Goal: Task Accomplishment & Management: Manage account settings

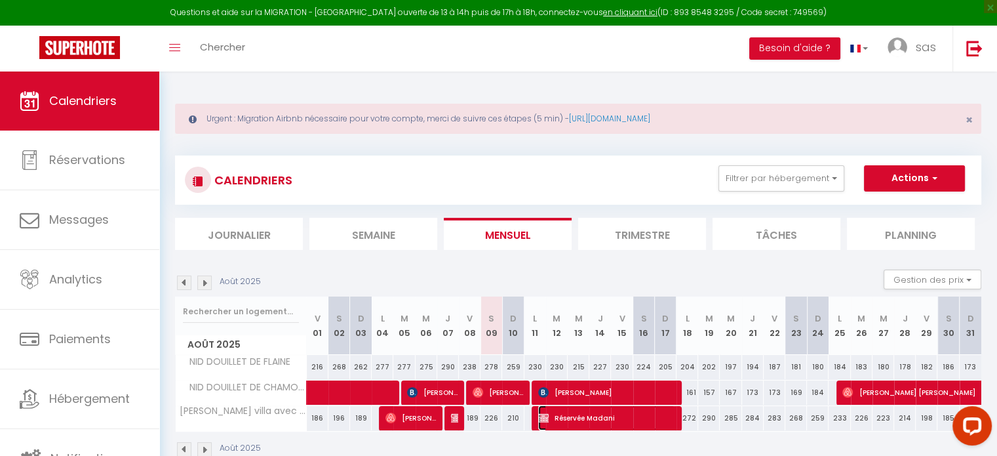
drag, startPoint x: 562, startPoint y: 418, endPoint x: 551, endPoint y: 414, distance: 11.0
click at [551, 414] on span "Réservée Madani" at bounding box center [606, 417] width 137 height 25
select select "OK"
select select "KO"
select select "0"
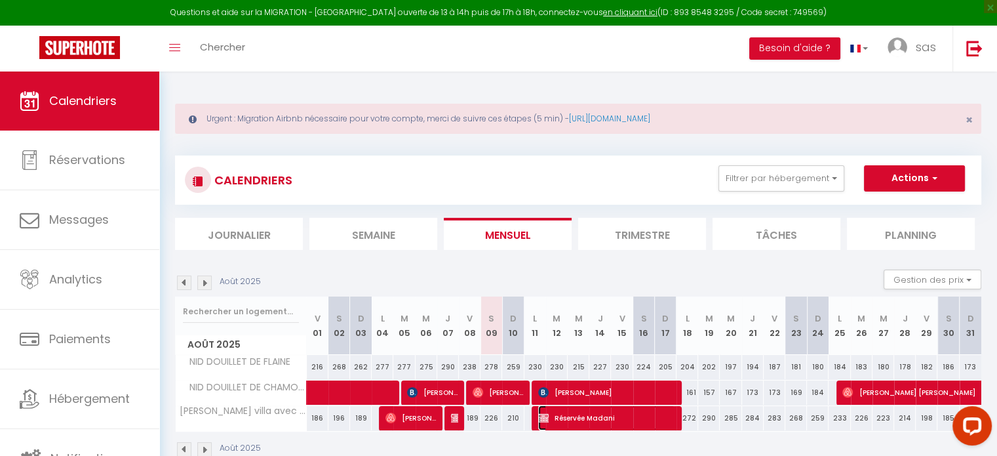
select select "0"
select select "1"
select select
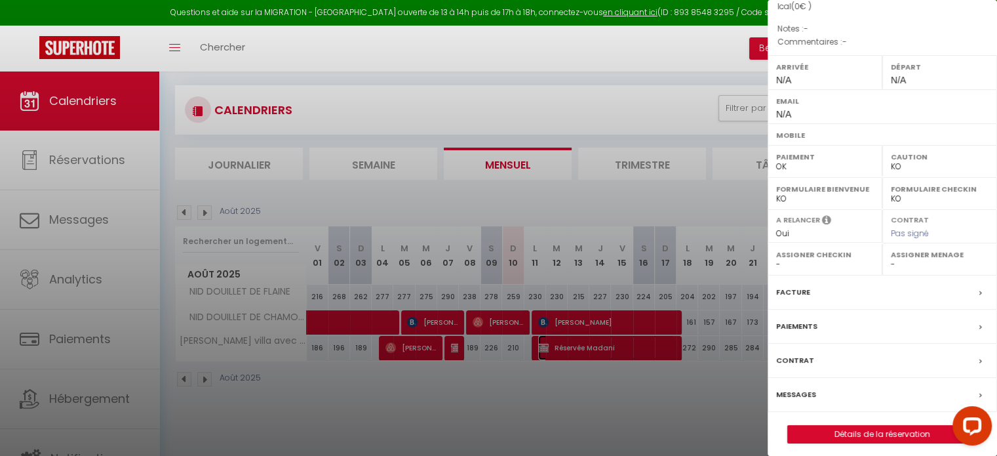
scroll to position [153, 0]
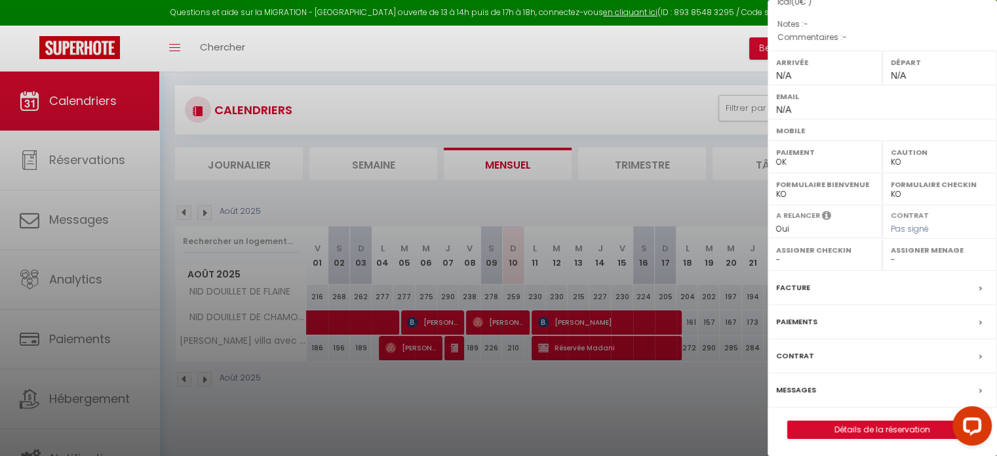
click at [812, 317] on label "Paiements" at bounding box center [796, 322] width 41 height 14
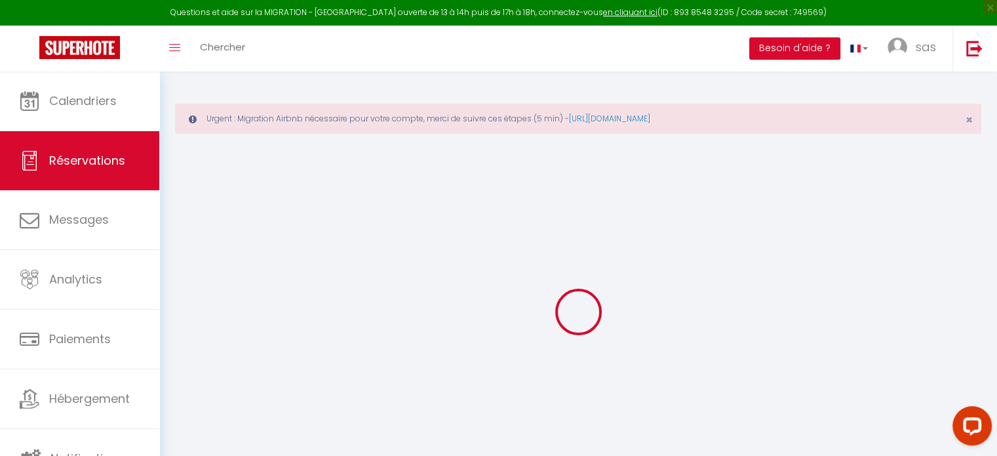
type input "Réservée"
type input "Madani"
select select
select select "65207"
select select "1"
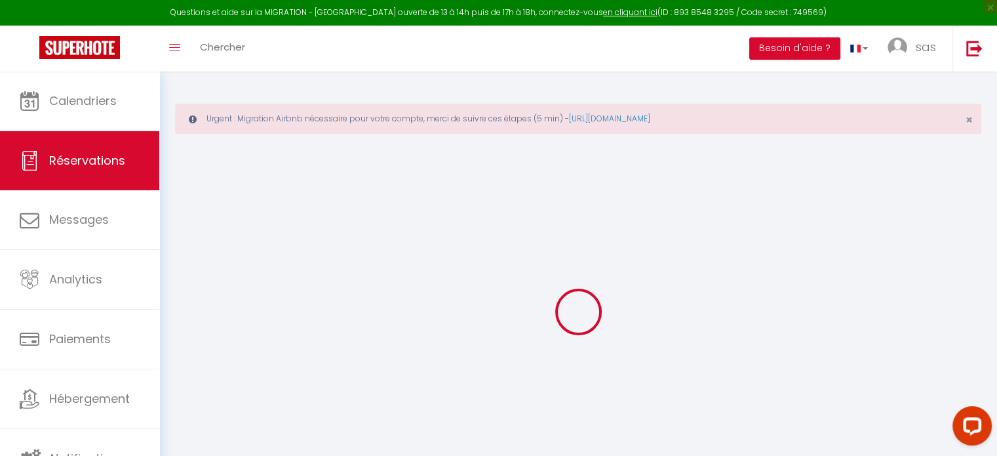
type input "Lun 11 Août 2025"
select select
type input "Lun 18 Août 2025"
select select
type input "0"
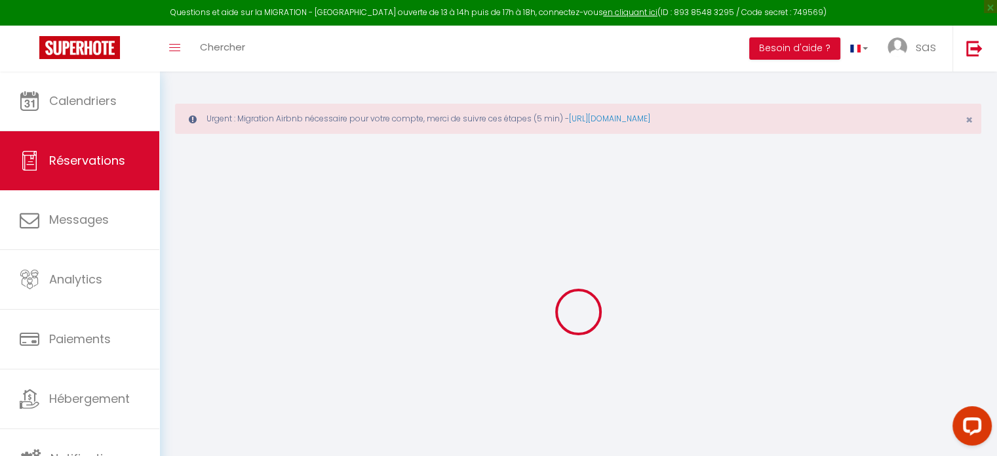
select select "12"
select select
checkbox input "false"
type input "0"
select select "73"
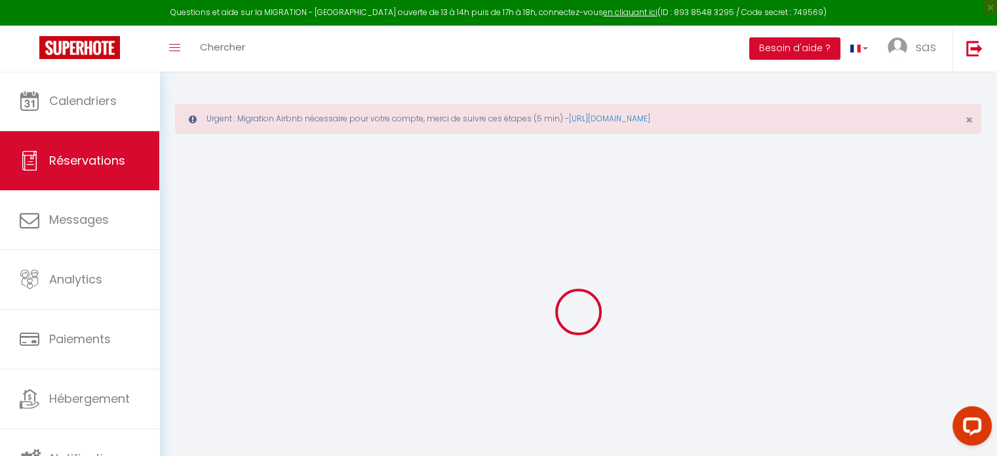
type input "0"
select select
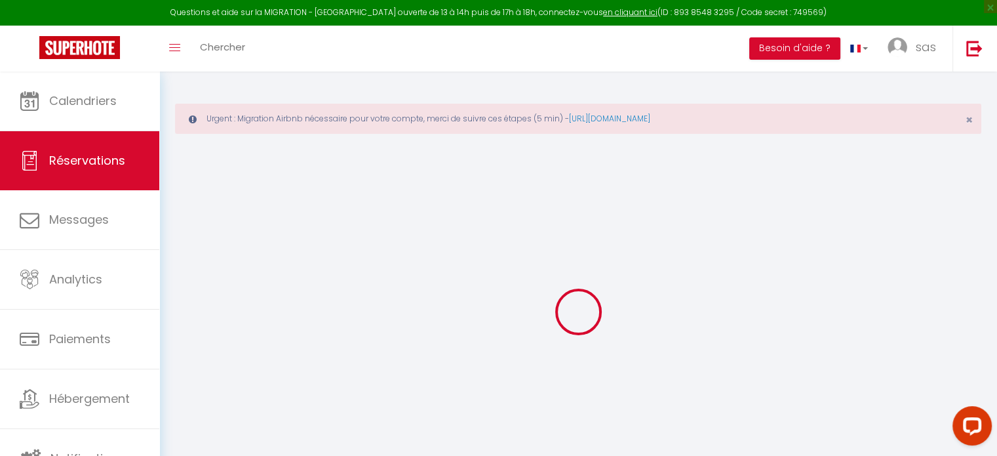
select select
select select "14"
checkbox input "false"
select select
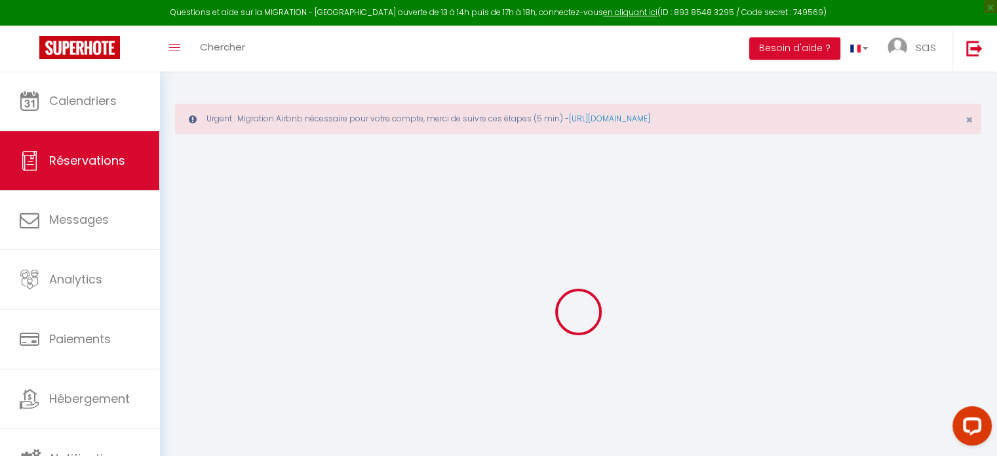
select select
checkbox input "false"
select select
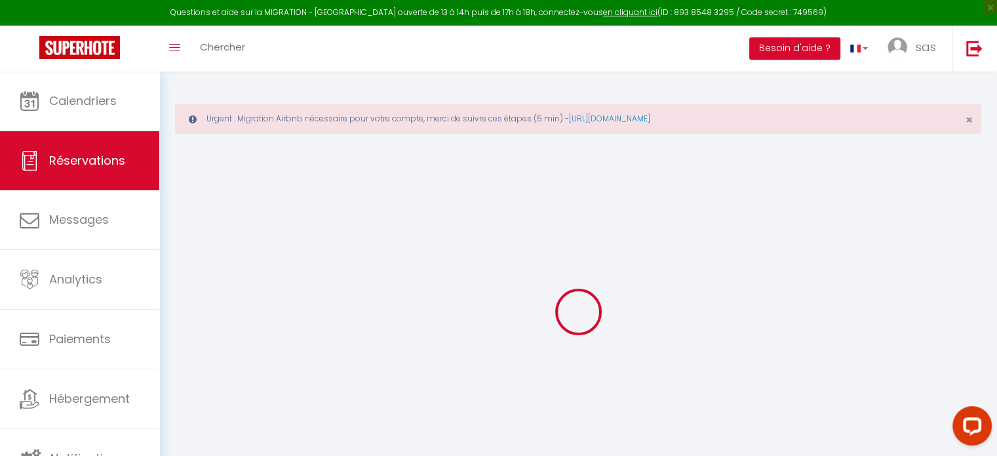
checkbox input "false"
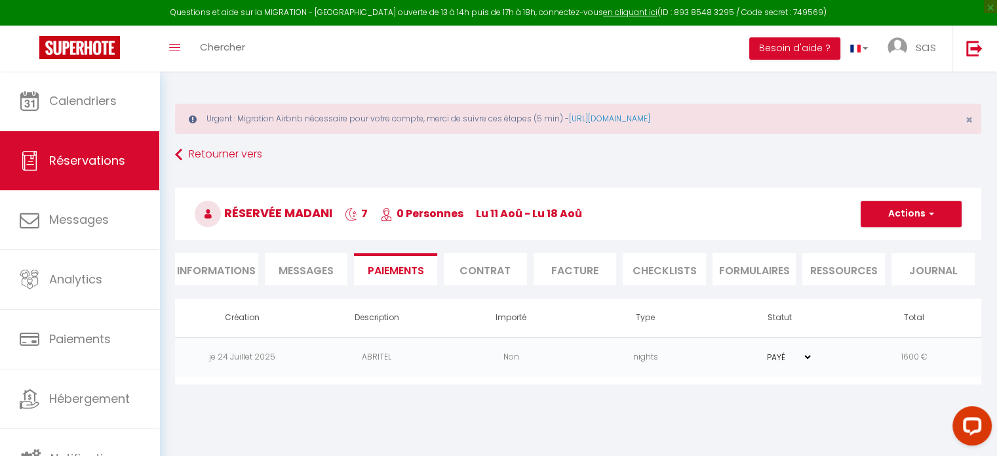
click at [910, 357] on td "1600 €" at bounding box center [914, 357] width 134 height 40
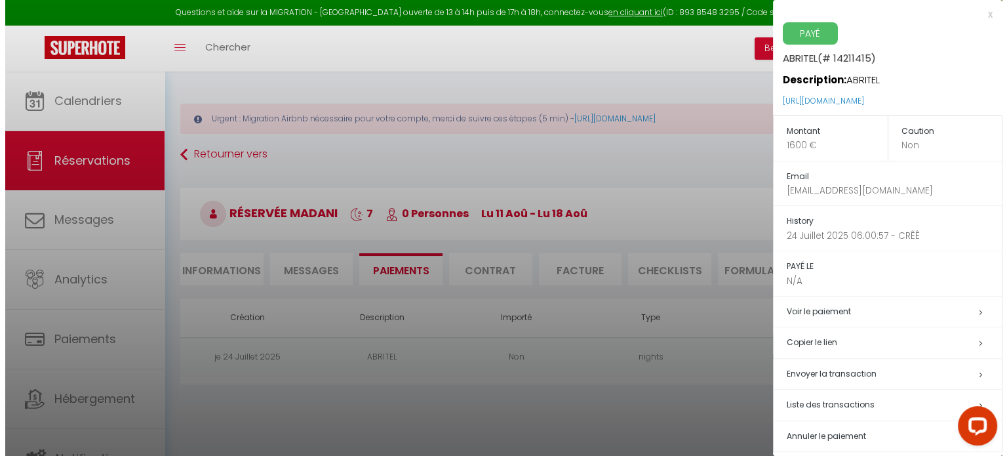
scroll to position [10, 0]
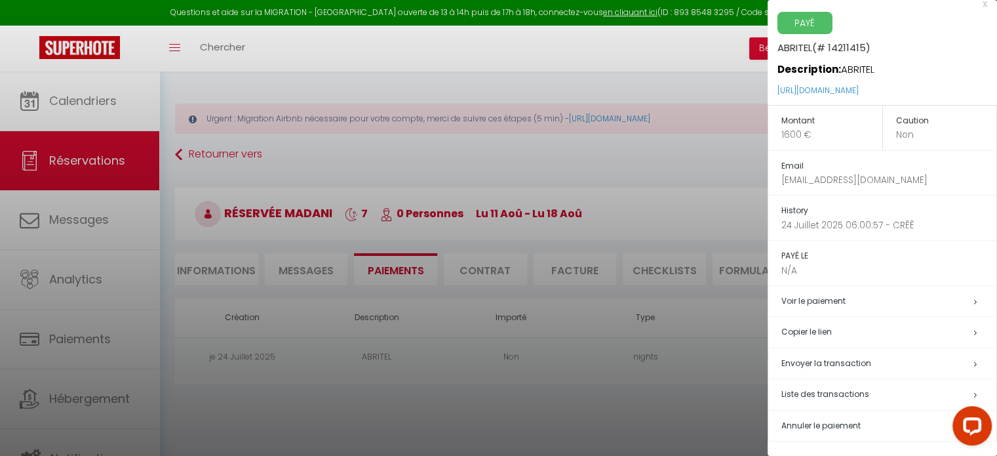
click at [808, 362] on span "Envoyer la transaction" at bounding box center [826, 362] width 90 height 11
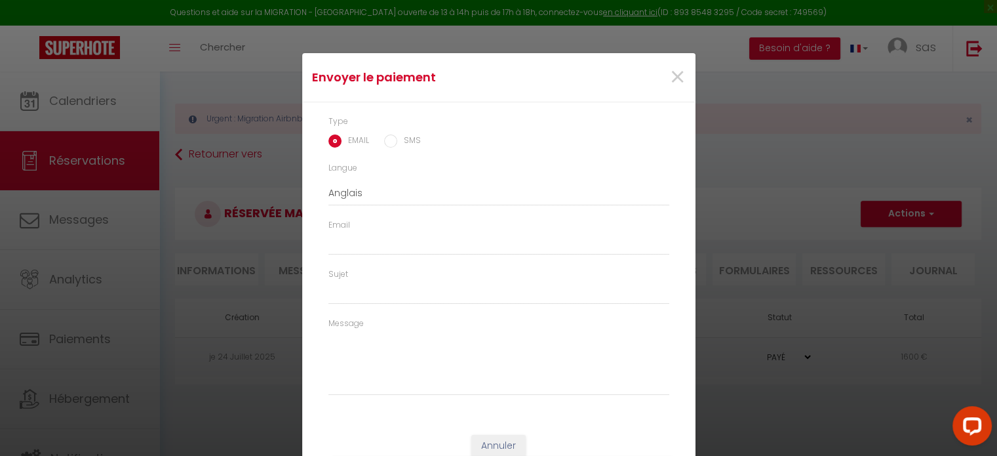
type input "[EMAIL_ADDRESS][DOMAIN_NAME]"
type input "Payment request"
type textarea "Hello, Here is the link to perform the following payment : [URL][DOMAIN_NAME] J…"
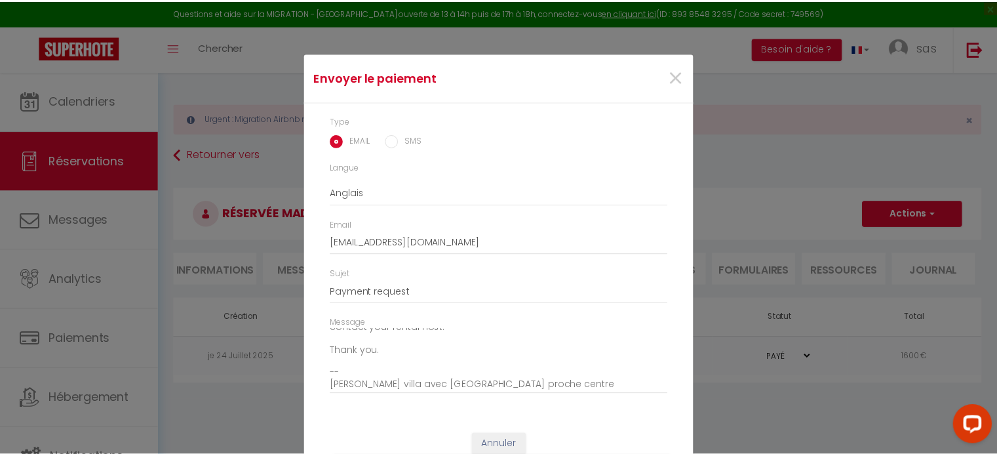
scroll to position [194, 0]
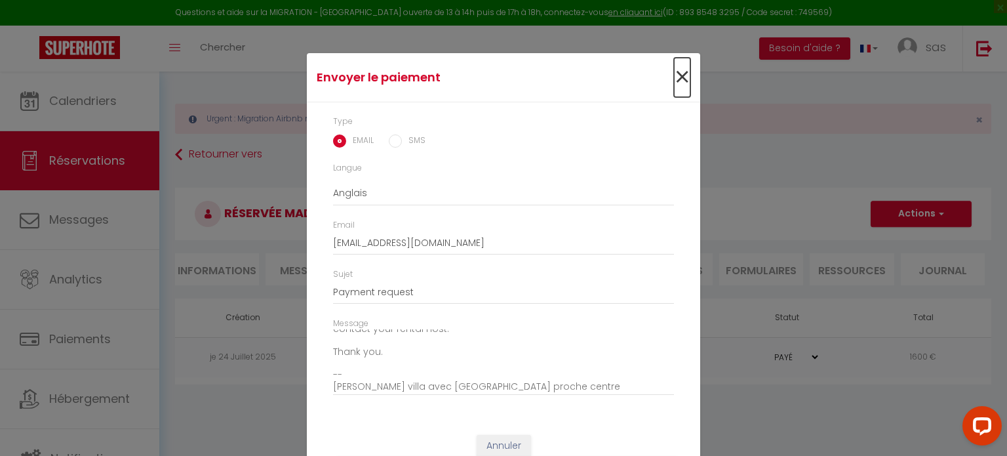
click at [676, 77] on span "×" at bounding box center [682, 77] width 16 height 39
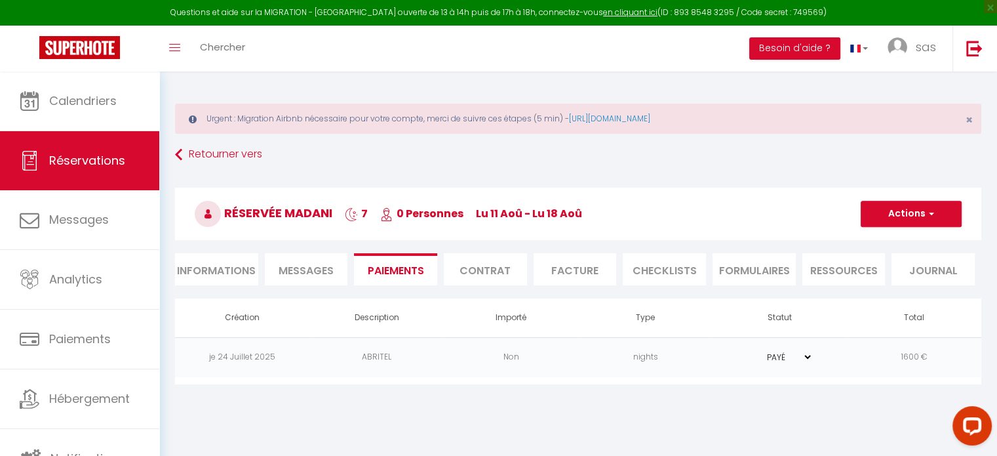
click at [908, 357] on td "1600 €" at bounding box center [914, 357] width 134 height 40
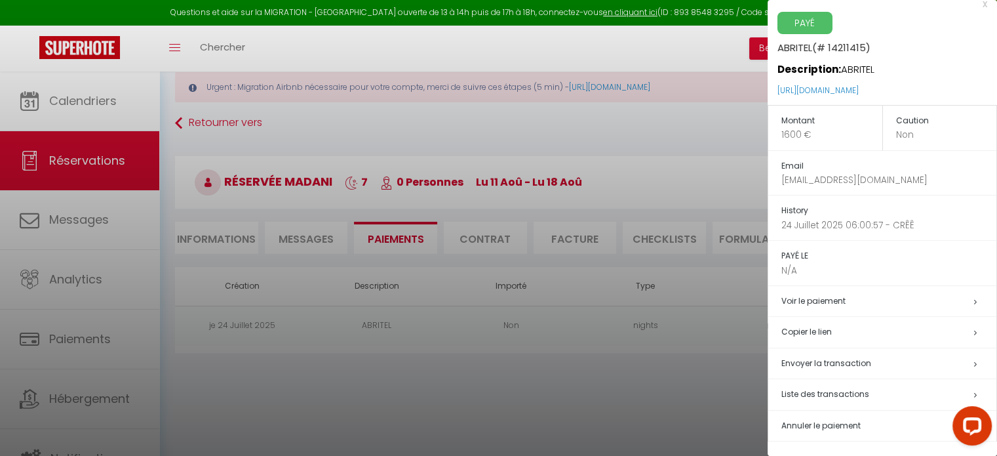
scroll to position [0, 0]
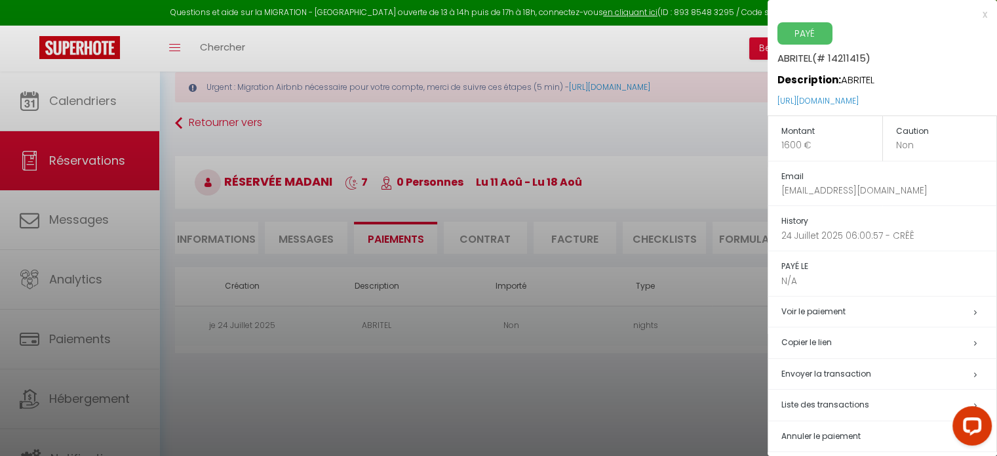
click at [793, 403] on span "Liste des transactions" at bounding box center [825, 404] width 88 height 11
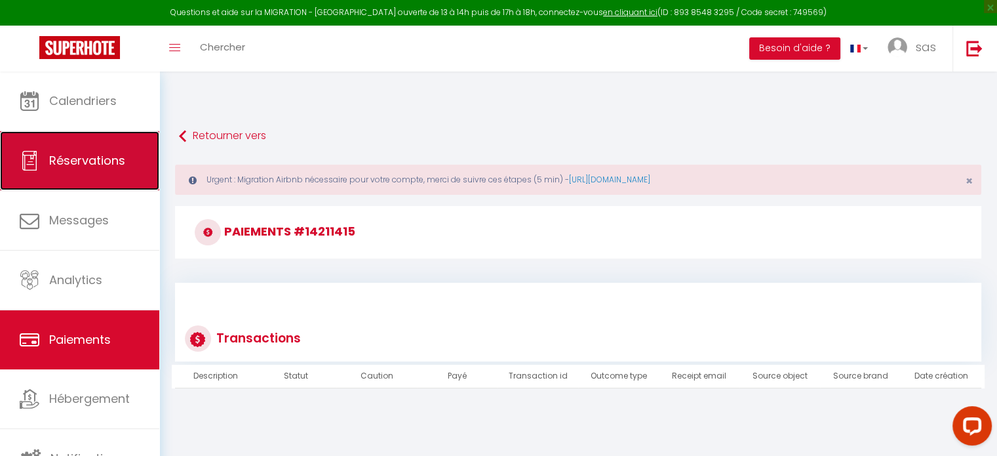
click at [66, 152] on span "Réservations" at bounding box center [87, 160] width 76 height 16
select select "not_cancelled"
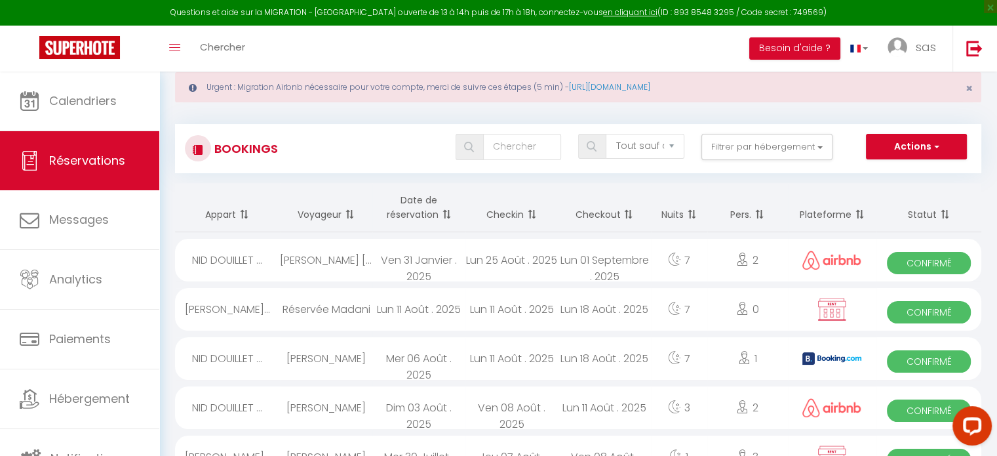
scroll to position [31, 0]
click at [532, 148] on input "text" at bounding box center [522, 147] width 78 height 26
click at [722, 147] on button "Filtrer par hébergement" at bounding box center [766, 147] width 131 height 26
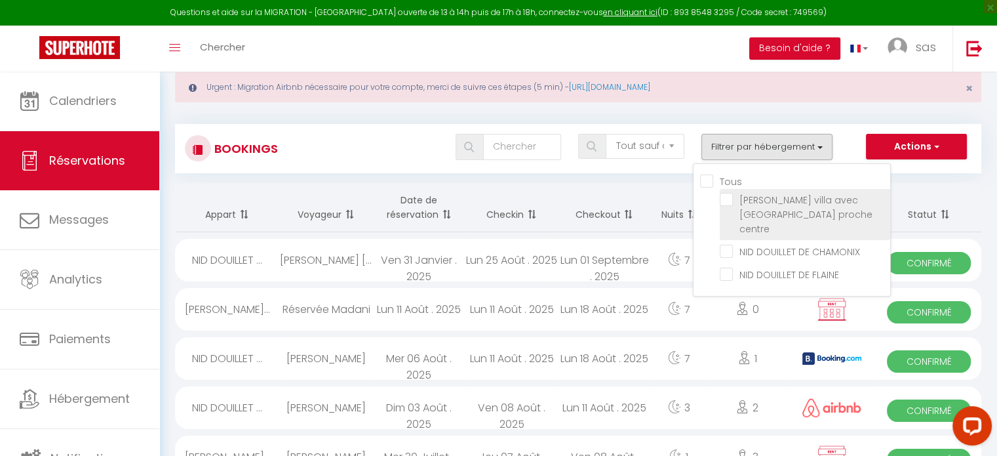
click at [728, 198] on input "[PERSON_NAME] villa avec [GEOGRAPHIC_DATA] proche centre" at bounding box center [805, 199] width 170 height 13
checkbox input "true"
checkbox input "false"
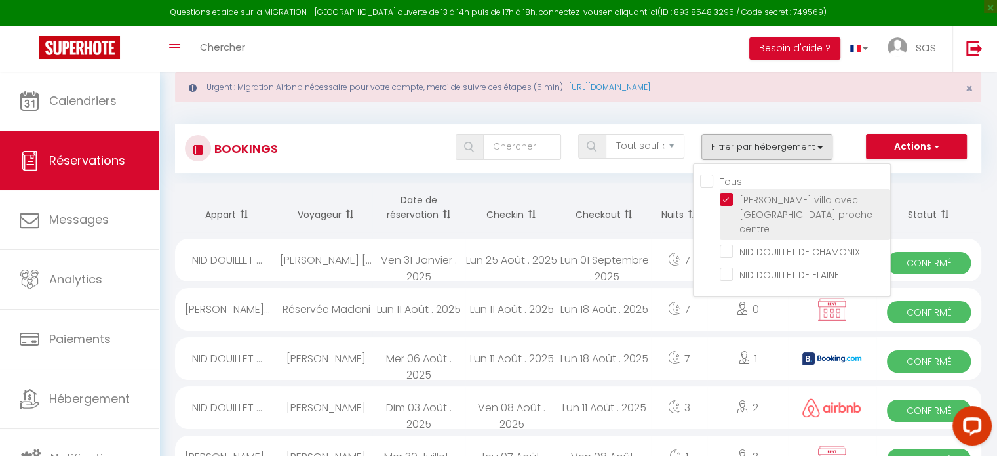
checkbox input "false"
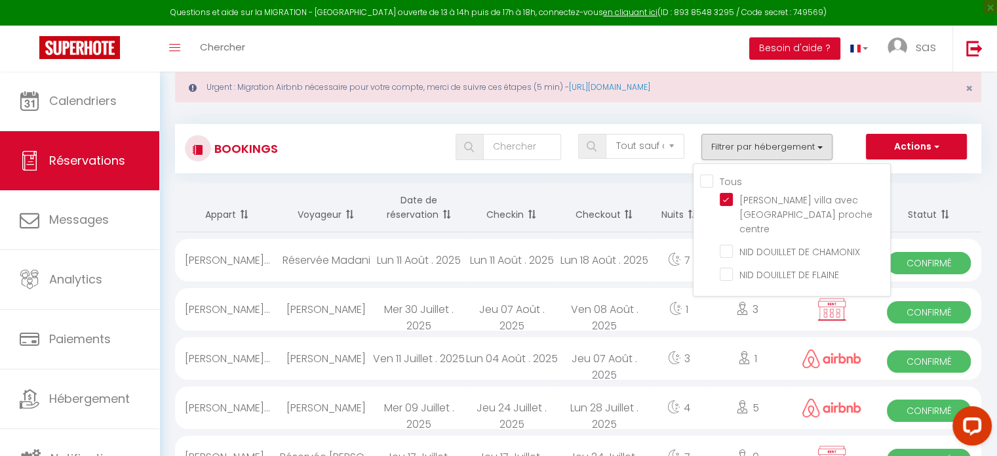
click at [543, 216] on th "Checkin" at bounding box center [511, 207] width 92 height 49
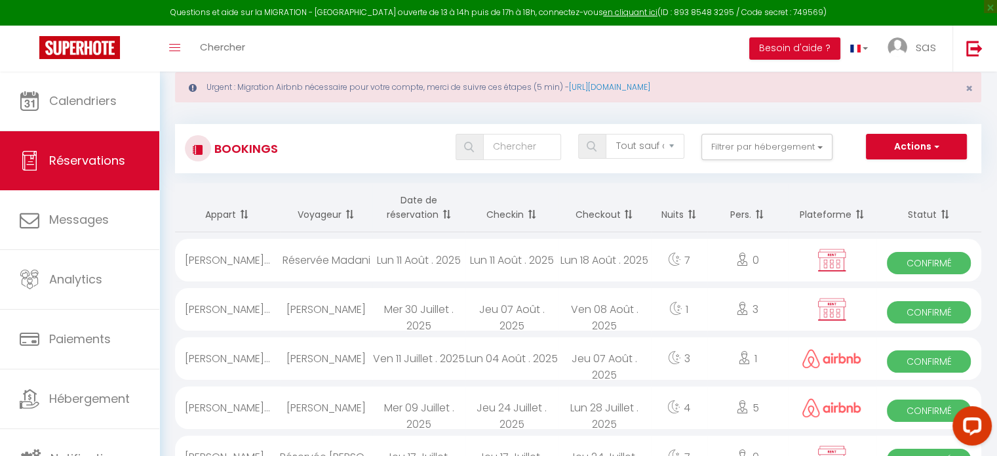
click at [905, 259] on span "Confirmé" at bounding box center [929, 263] width 84 height 22
select select "OK"
select select "KO"
select select "0"
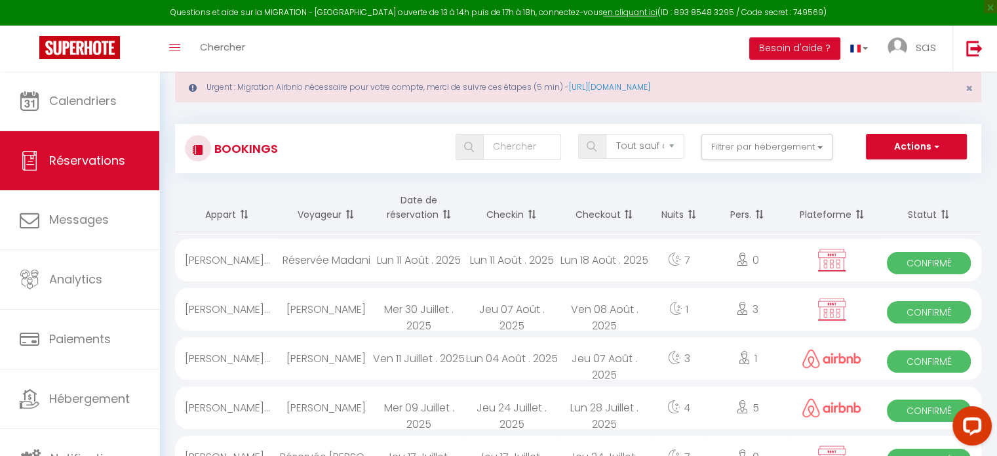
select select "1"
select select
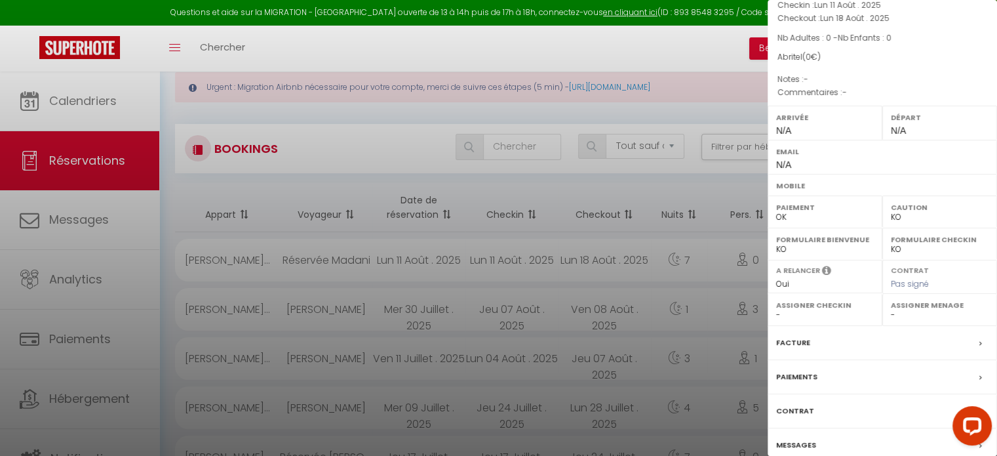
scroll to position [153, 0]
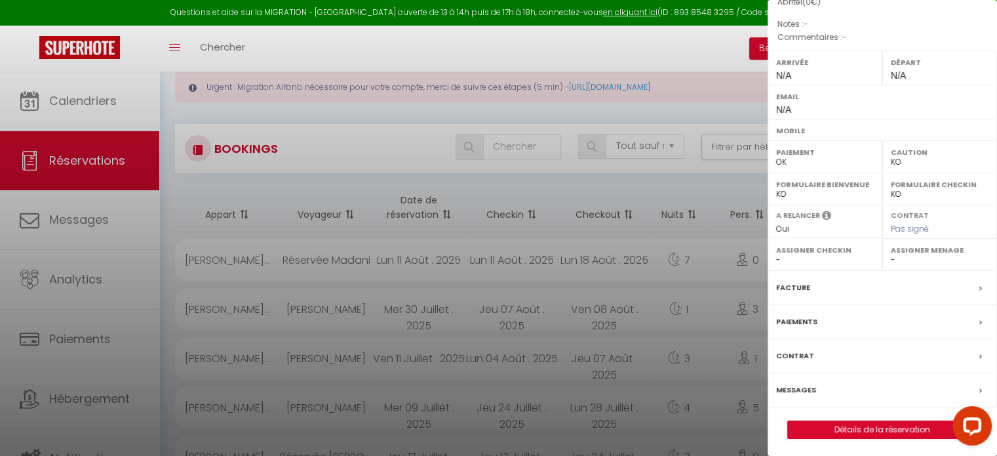
click at [806, 318] on label "Paiements" at bounding box center [796, 322] width 41 height 14
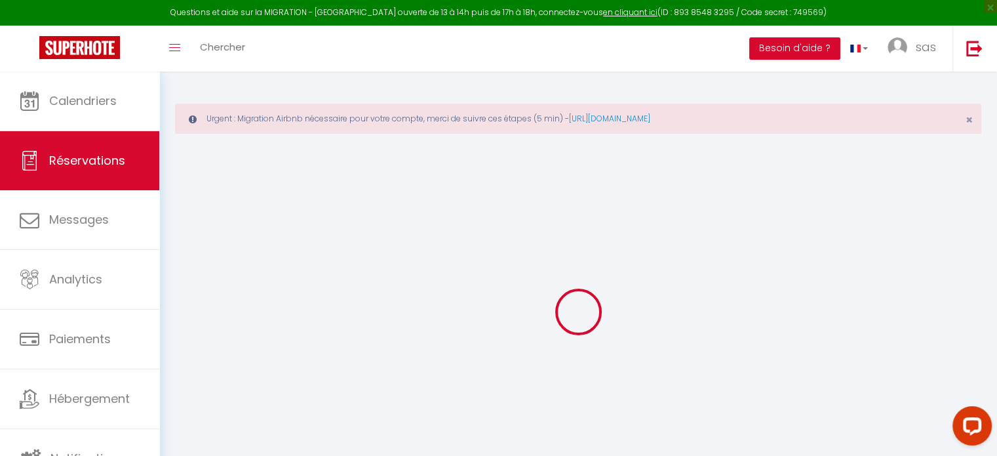
select select
checkbox input "false"
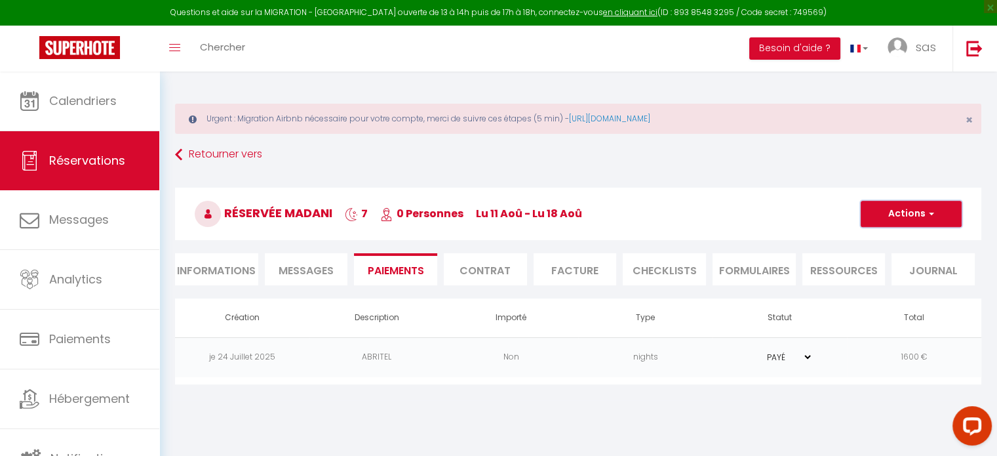
click at [918, 213] on button "Actions" at bounding box center [911, 214] width 101 height 26
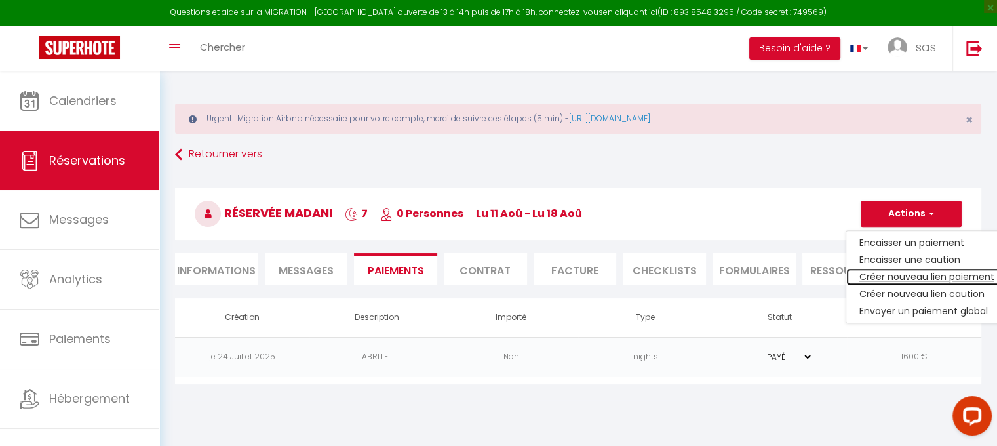
click at [886, 275] on link "Créer nouveau lien paiement" at bounding box center [926, 276] width 161 height 17
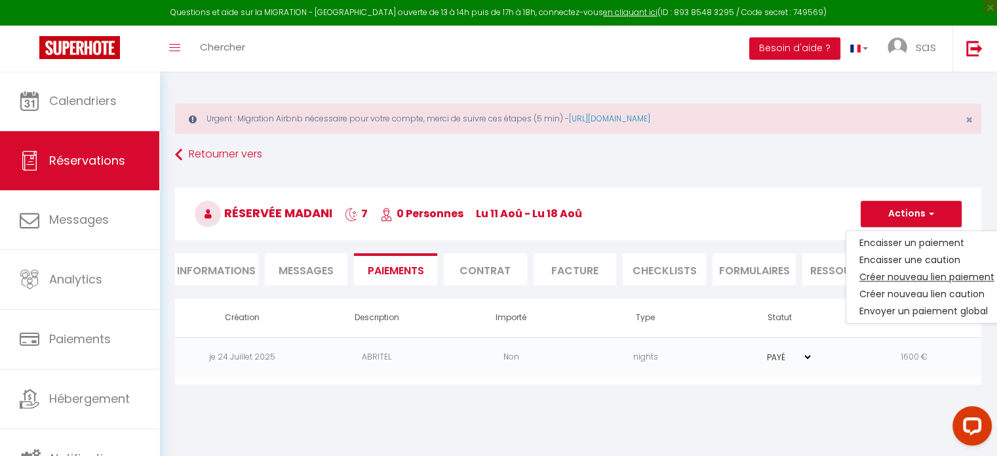
select select "nights"
select select "92"
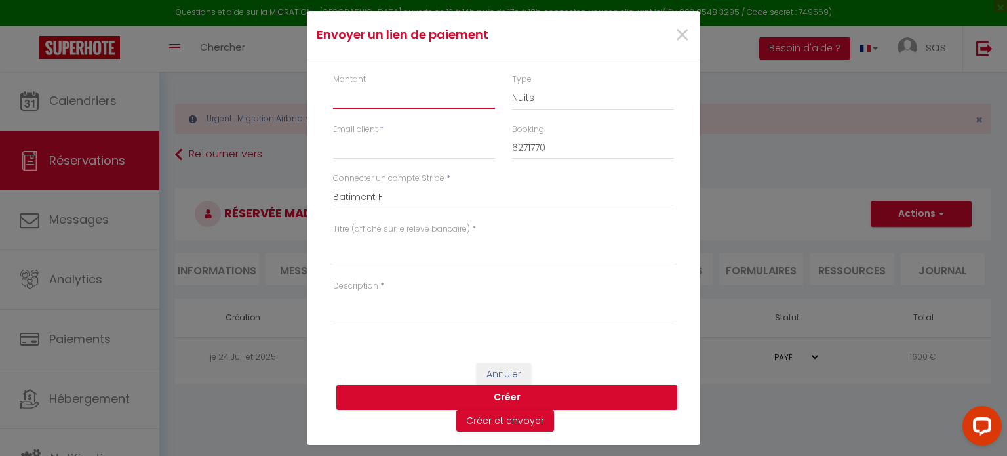
click at [414, 102] on input "Montant" at bounding box center [414, 97] width 162 height 24
type input "&"
type input "1600"
click at [511, 395] on button "Créer" at bounding box center [506, 397] width 341 height 25
click at [676, 41] on span "×" at bounding box center [682, 35] width 16 height 39
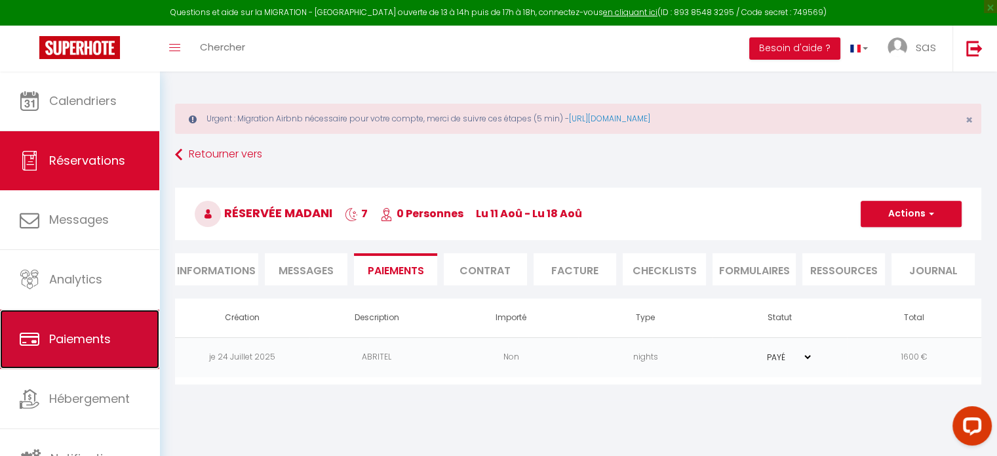
click at [96, 338] on span "Paiements" at bounding box center [80, 338] width 62 height 16
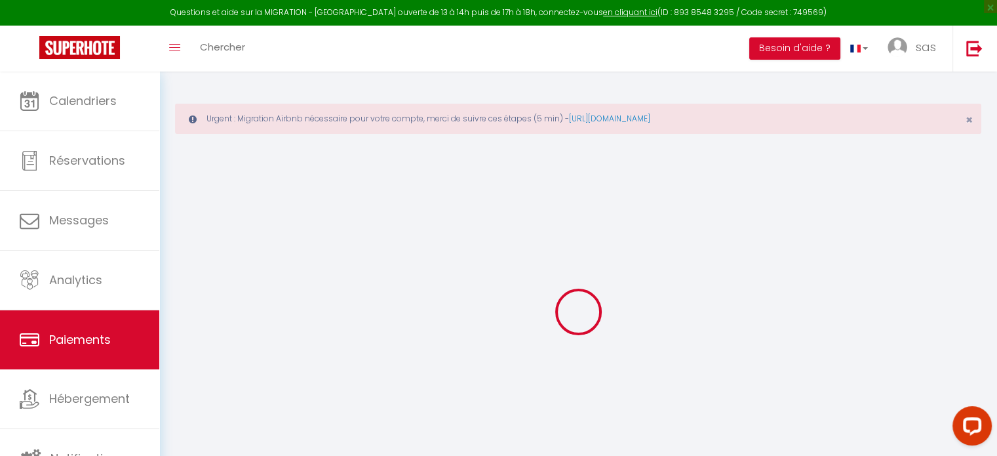
select select "2"
select select "0"
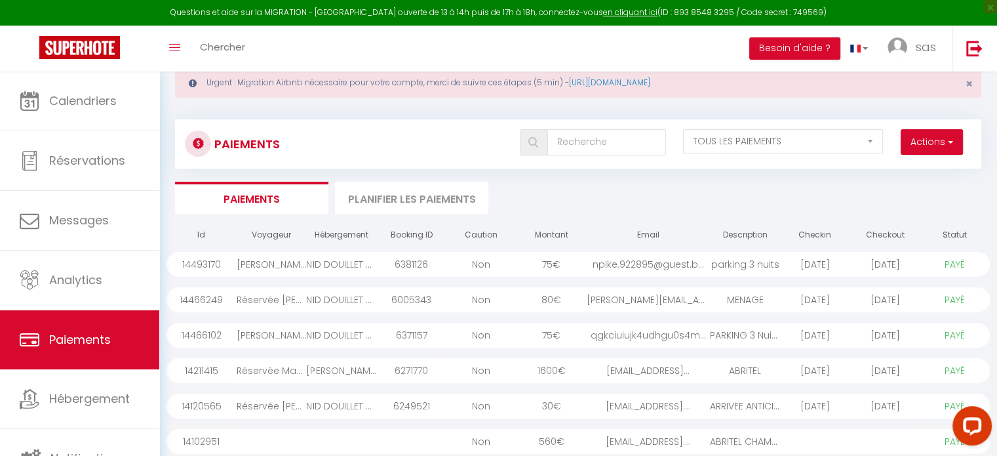
scroll to position [35, 0]
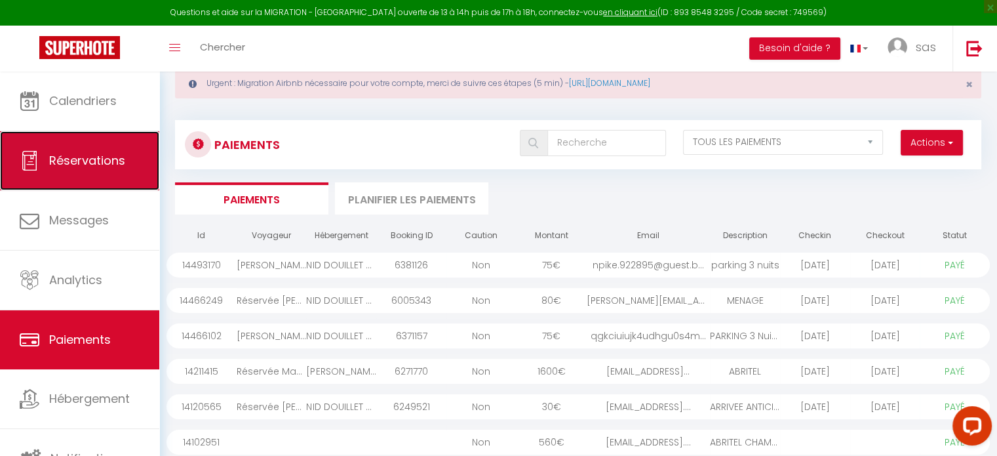
click at [94, 157] on span "Réservations" at bounding box center [87, 160] width 76 height 16
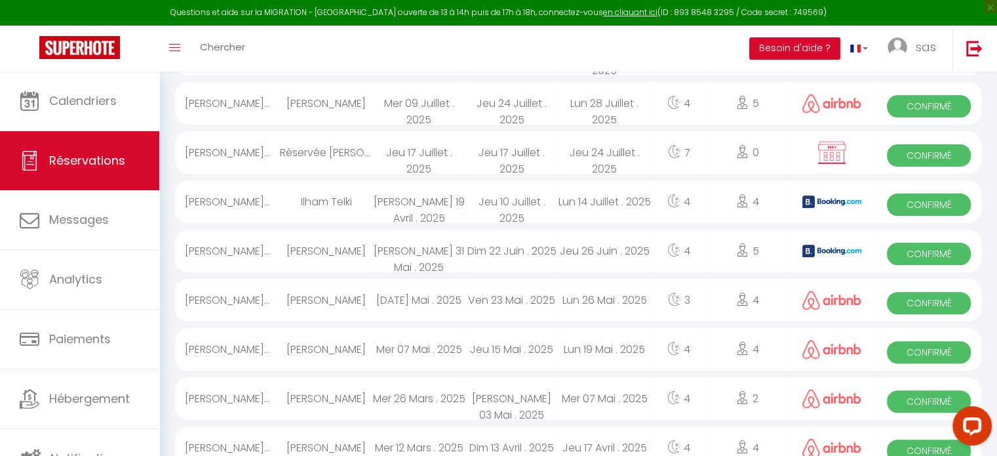
scroll to position [771, 0]
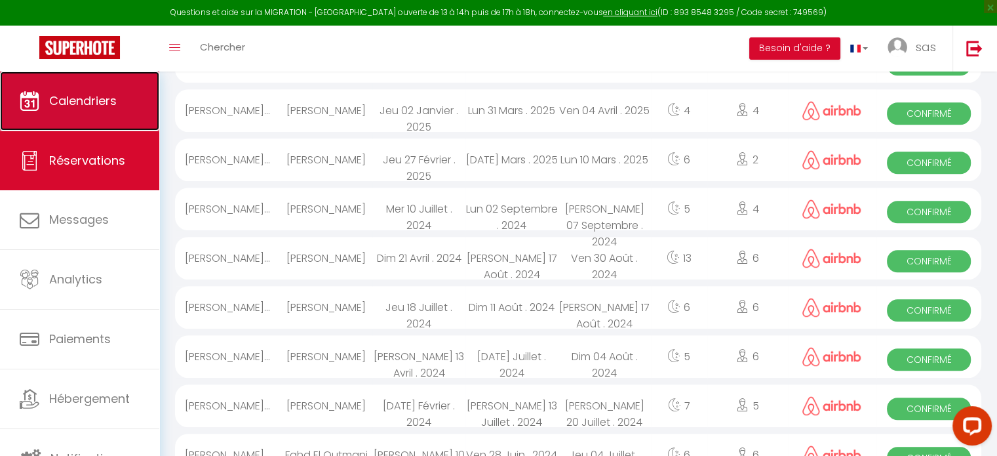
click at [86, 107] on span "Calendriers" at bounding box center [83, 100] width 68 height 16
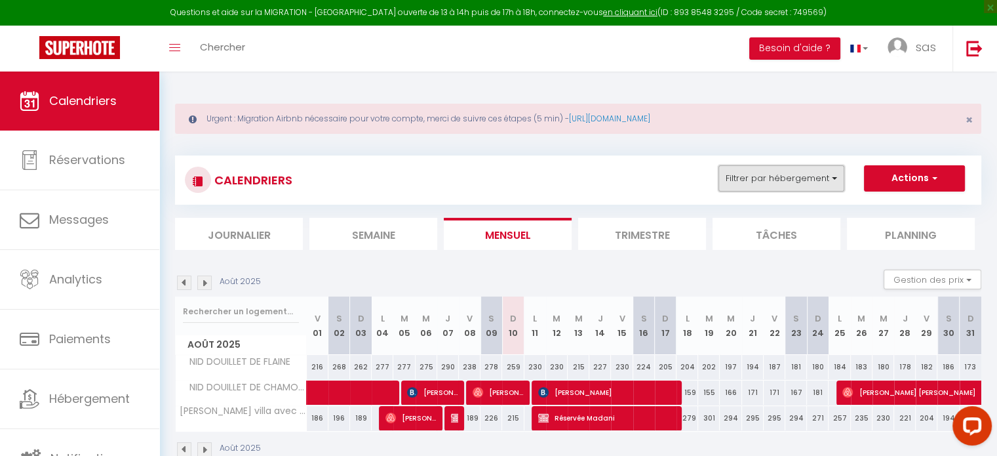
click at [773, 183] on button "Filtrer par hébergement" at bounding box center [781, 178] width 126 height 26
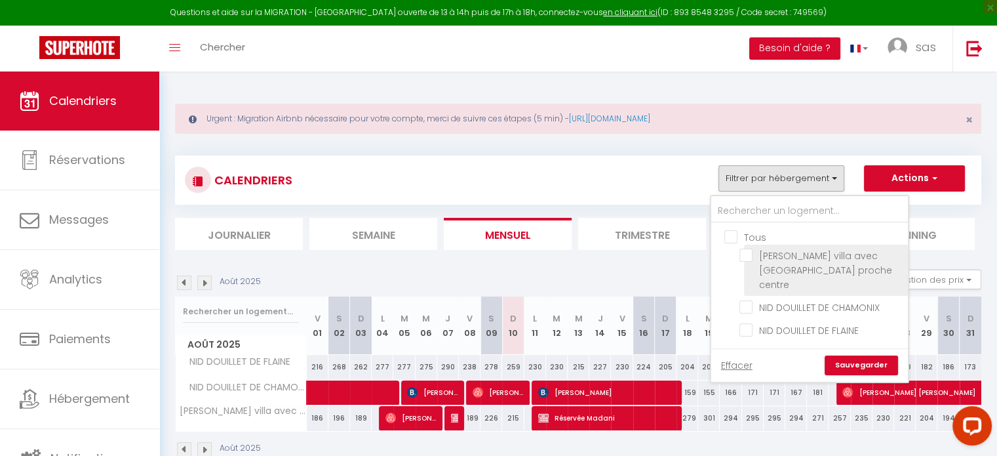
click at [746, 254] on input "[PERSON_NAME] villa avec [GEOGRAPHIC_DATA] proche centre" at bounding box center [821, 254] width 164 height 13
checkbox input "true"
checkbox input "false"
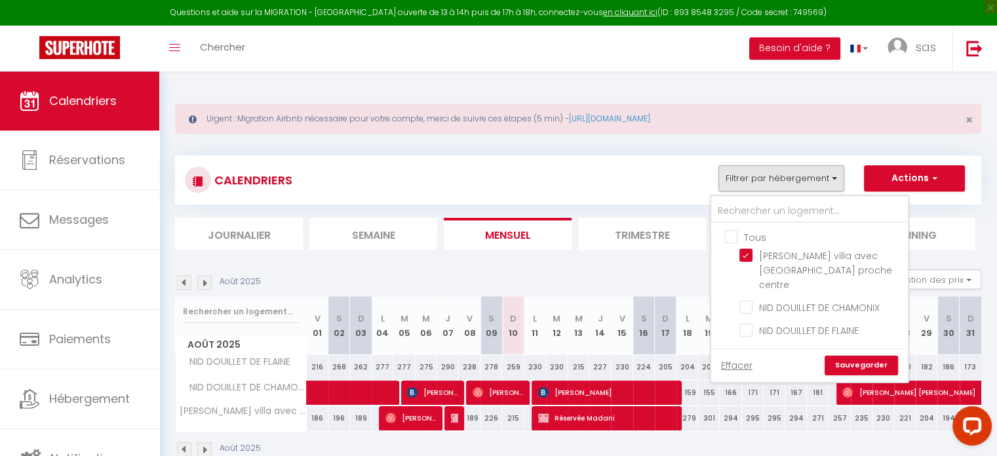
click at [676, 267] on section "Août 2025 Gestion des prix Nb Nuits minimum Règles Disponibilité Août 2025 V 01…" at bounding box center [578, 363] width 806 height 214
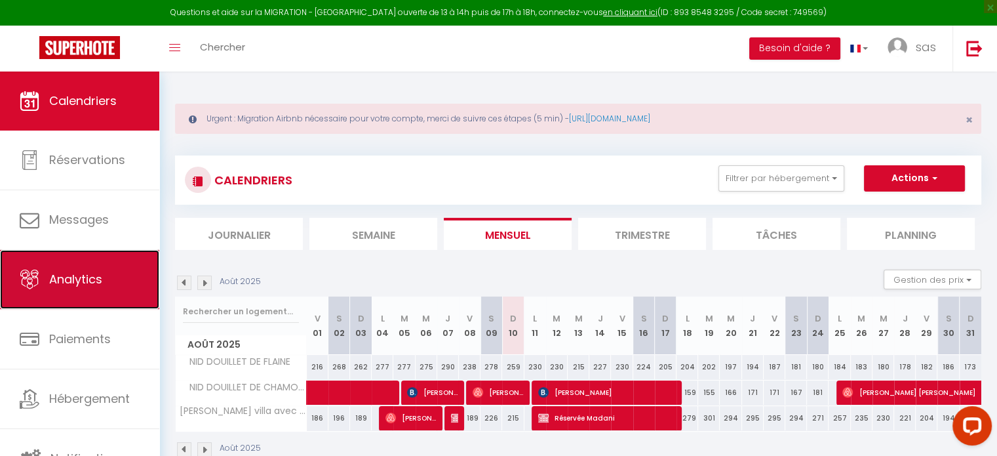
click at [76, 278] on span "Analytics" at bounding box center [75, 279] width 53 height 16
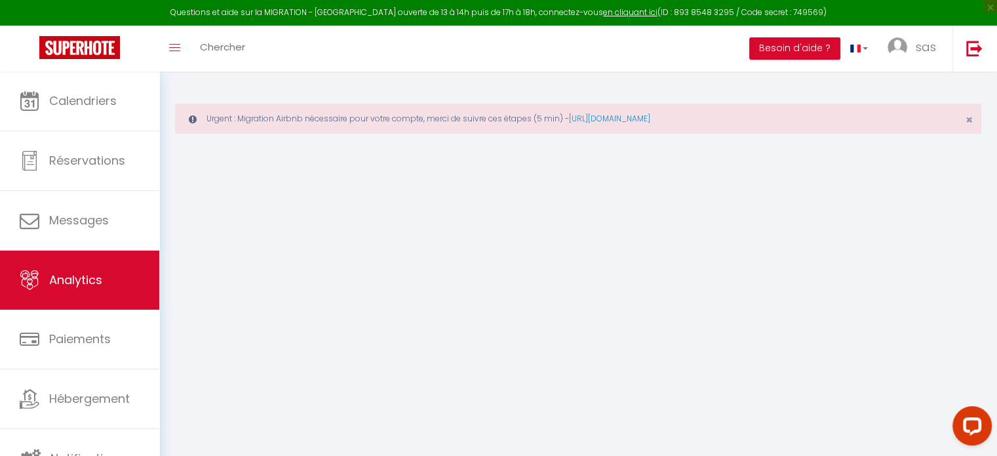
select select "2025"
select select "8"
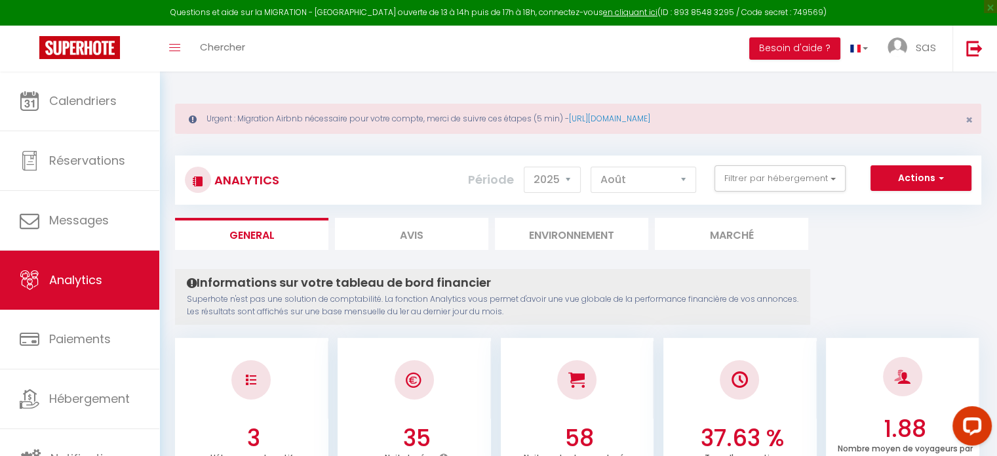
checkbox input "false"
checkbox centre "false"
checkbox CHAMONIX "false"
checkbox FLAINE "false"
click at [747, 185] on button "Filtrer par hébergement" at bounding box center [779, 178] width 131 height 26
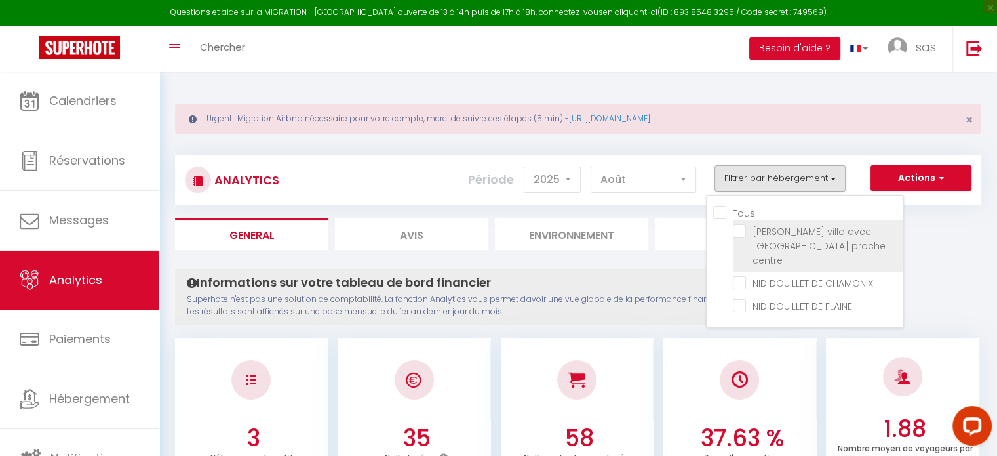
click at [742, 229] on centre "checkbox" at bounding box center [818, 230] width 170 height 13
checkbox centre "true"
checkbox CHAMONIX "false"
checkbox FLAINE "false"
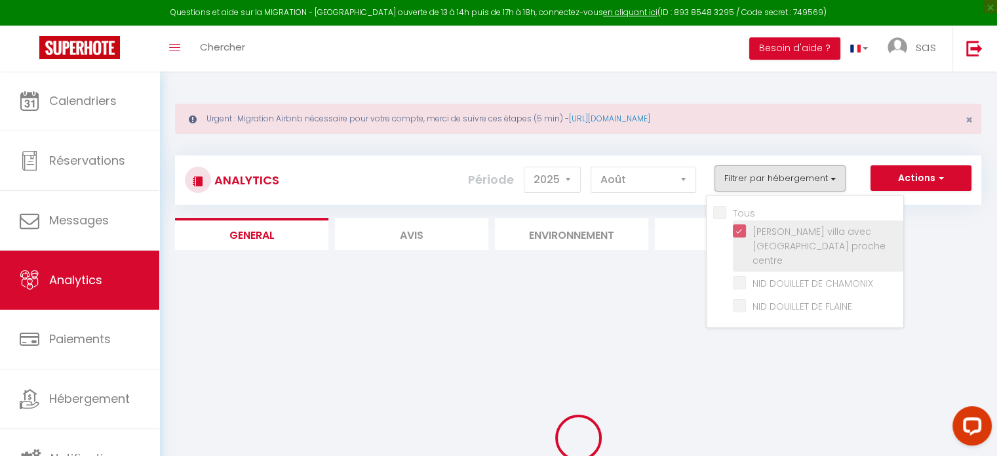
checkbox CHAMONIX "false"
checkbox FLAINE "false"
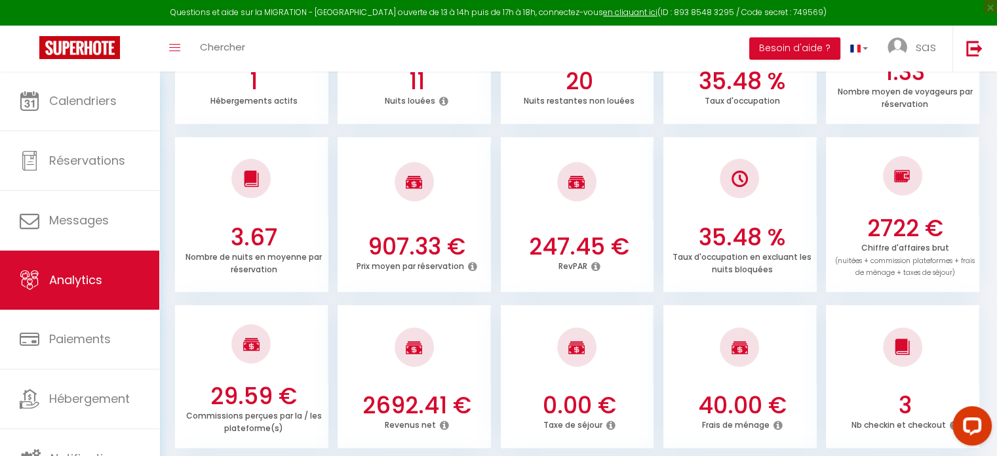
scroll to position [358, 0]
